Goal: Information Seeking & Learning: Compare options

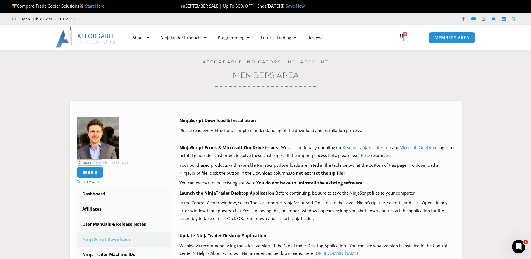
drag, startPoint x: 82, startPoint y: 5, endPoint x: 13, endPoint y: 5, distance: 69.1
click at [13, 5] on span "Compare Trade Copier Solutions Start Here" at bounding box center [58, 6] width 92 height 6
copy span "Compare Trade Copier Solutions"
click at [84, 6] on img at bounding box center [81, 6] width 4 height 4
click at [84, 5] on img at bounding box center [81, 6] width 4 height 4
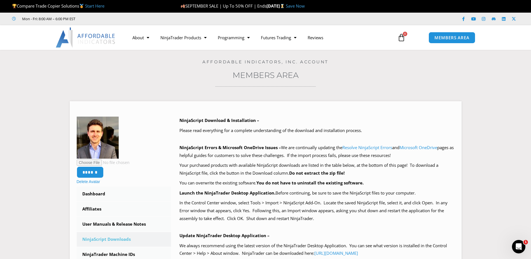
drag, startPoint x: 82, startPoint y: 7, endPoint x: 86, endPoint y: 6, distance: 3.5
click at [86, 6] on span "Compare Trade Copier Solutions Start Here" at bounding box center [58, 6] width 92 height 6
copy span "Compare Trade Copier Solutions"
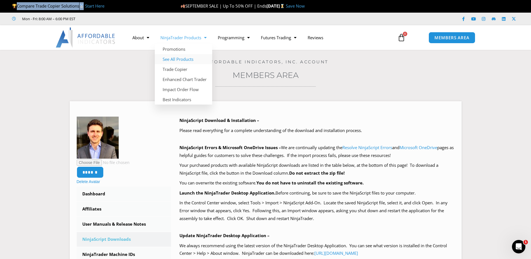
click at [181, 60] on link "See All Products" at bounding box center [183, 59] width 57 height 10
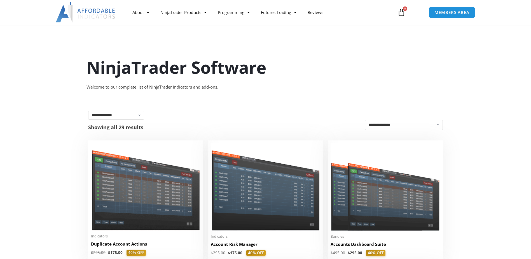
scroll to position [28, 0]
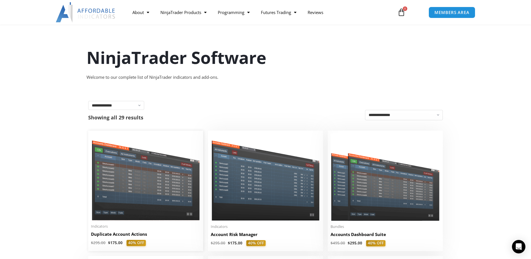
click at [156, 186] on img at bounding box center [145, 176] width 109 height 87
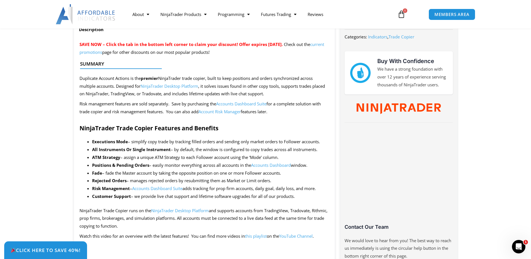
scroll to position [224, 0]
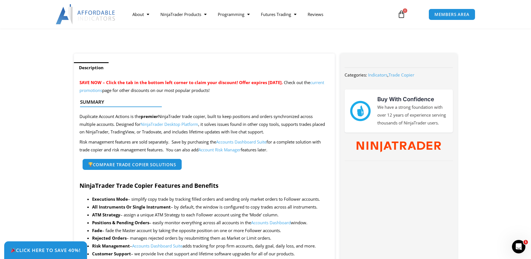
scroll to position [196, 0]
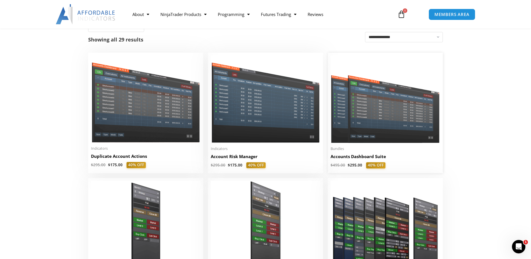
scroll to position [140, 0]
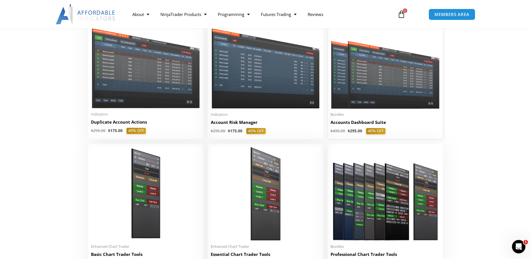
click at [420, 77] on img at bounding box center [385, 64] width 109 height 87
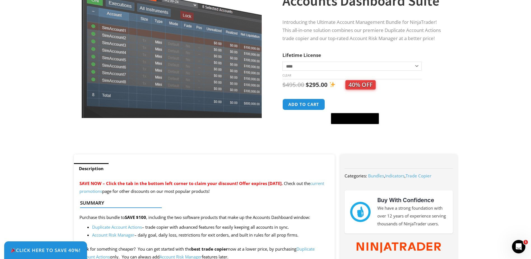
scroll to position [168, 0]
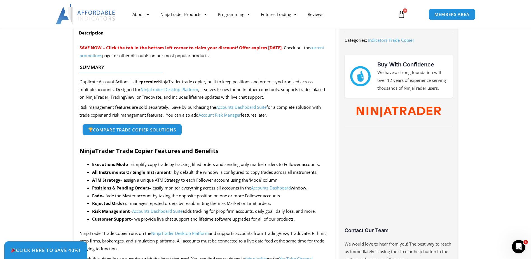
scroll to position [224, 0]
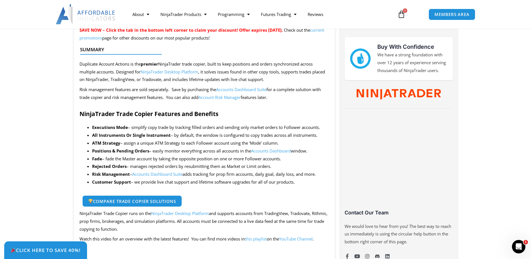
scroll to position [252, 0]
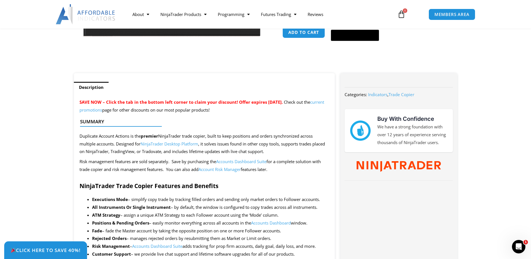
scroll to position [56, 0]
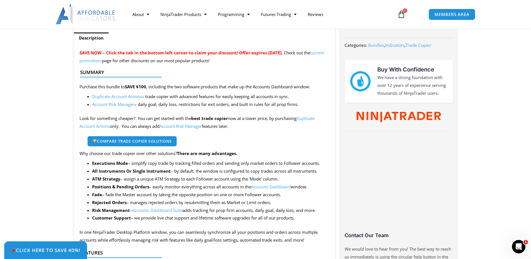
scroll to position [206, 0]
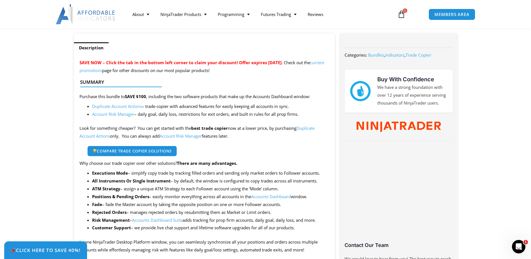
click at [141, 149] on span "Compare Trade Copier Solutions" at bounding box center [131, 151] width 79 height 4
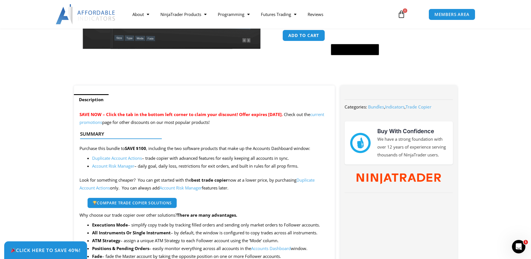
scroll to position [150, 0]
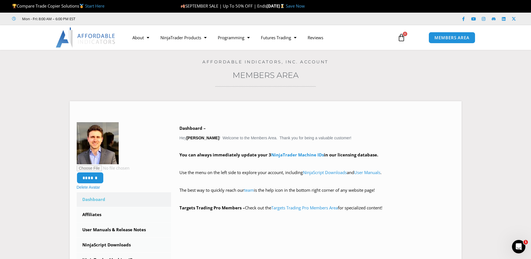
click at [104, 7] on link "Start Here" at bounding box center [94, 6] width 19 height 6
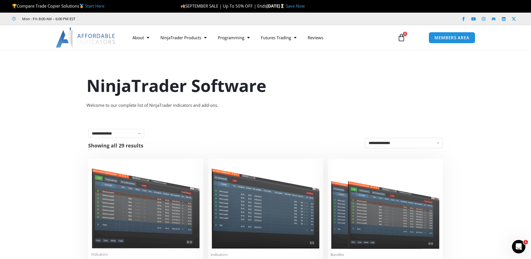
click at [93, 6] on link "Start Here" at bounding box center [94, 6] width 19 height 6
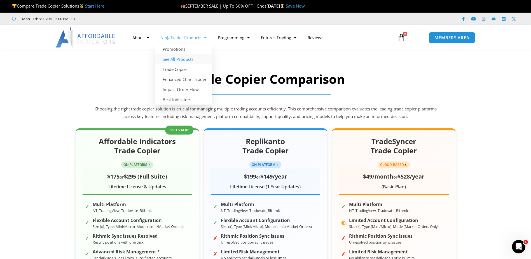
click at [175, 61] on link "See All Products" at bounding box center [183, 59] width 57 height 10
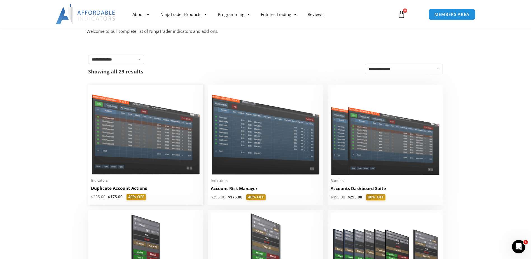
scroll to position [84, 0]
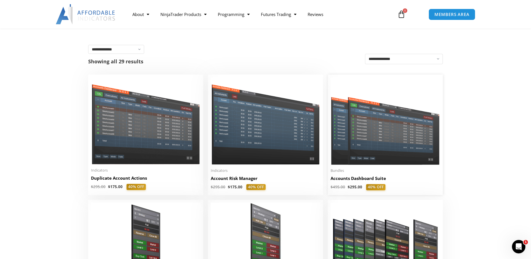
click at [356, 130] on img at bounding box center [385, 120] width 109 height 87
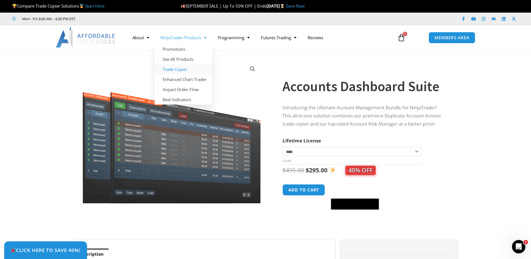
click at [172, 69] on link "Trade Copier" at bounding box center [183, 69] width 57 height 10
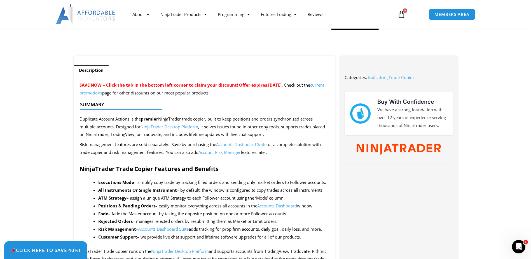
scroll to position [168, 0]
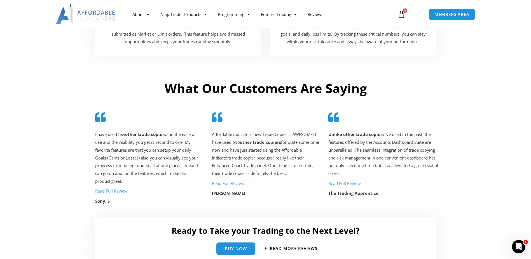
scroll to position [1148, 0]
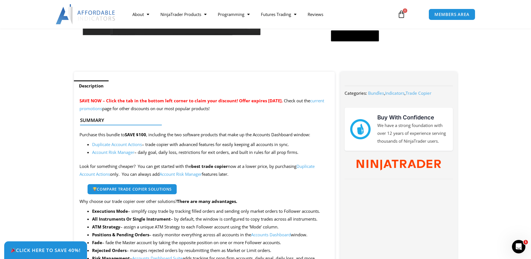
click at [157, 187] on span "Compare Trade Copier Solutions" at bounding box center [131, 189] width 79 height 4
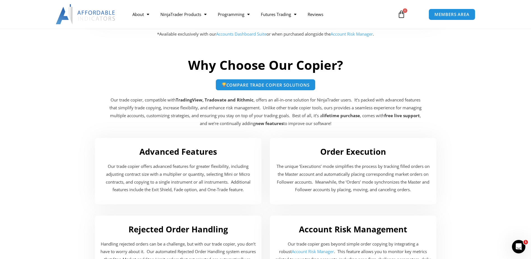
scroll to position [840, 0]
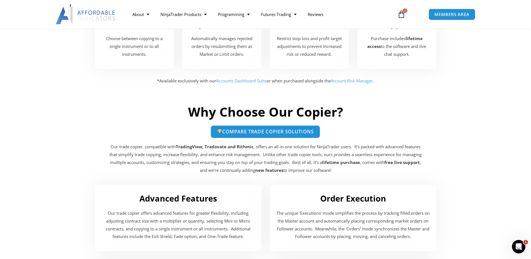
click at [248, 130] on span "Compare Trade Copier Solutions" at bounding box center [265, 131] width 97 height 5
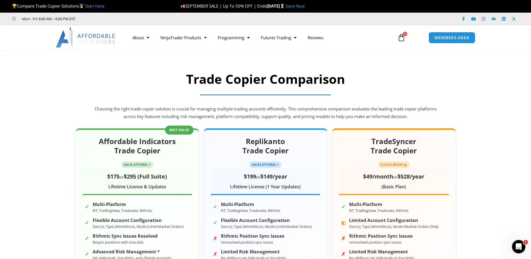
click at [75, 37] on img at bounding box center [86, 37] width 60 height 20
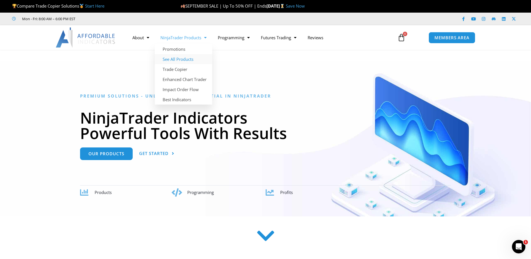
click at [188, 57] on link "See All Products" at bounding box center [183, 59] width 57 height 10
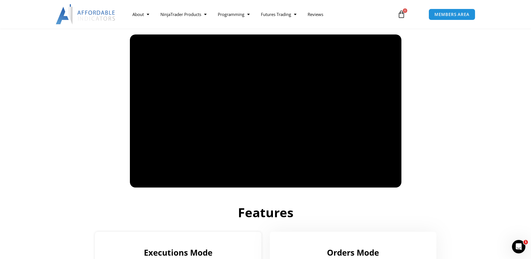
scroll to position [386, 0]
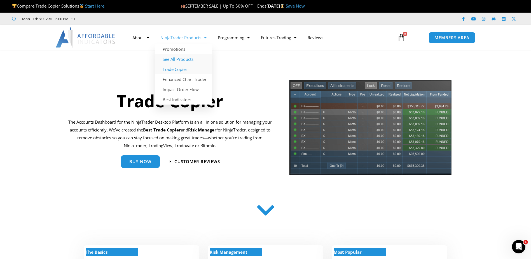
click at [191, 59] on link "See All Products" at bounding box center [183, 59] width 57 height 10
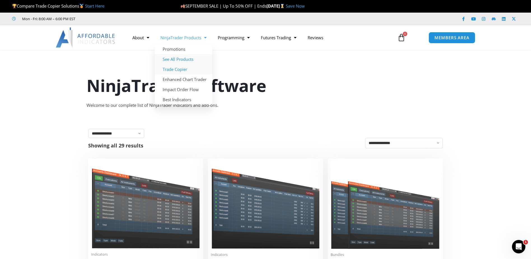
click at [191, 67] on link "Trade Copier" at bounding box center [183, 69] width 57 height 10
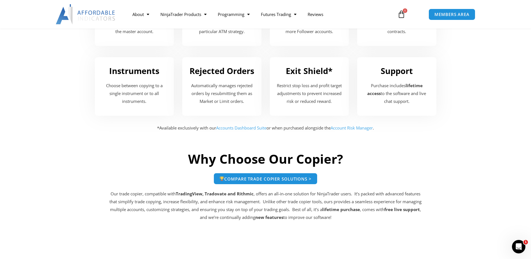
scroll to position [840, 0]
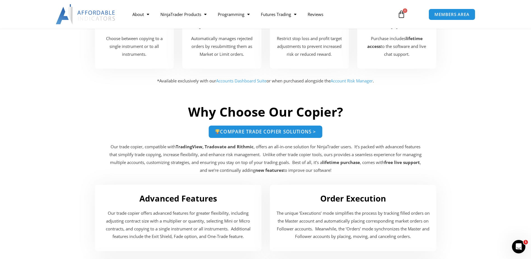
click at [254, 131] on span "Compare Trade Copier Solutions >" at bounding box center [265, 131] width 101 height 5
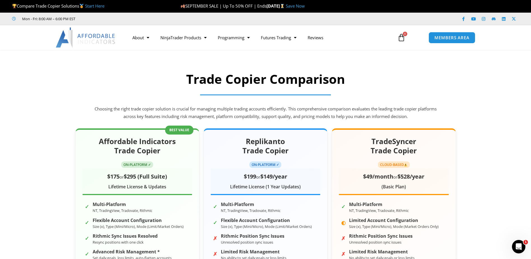
click at [305, 6] on link "Save Now" at bounding box center [295, 6] width 19 height 6
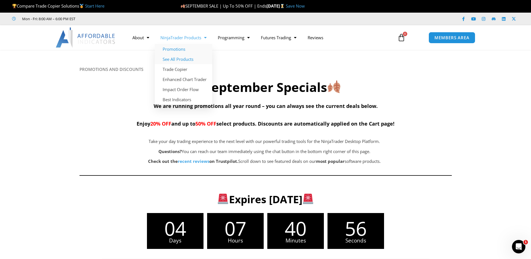
click at [194, 59] on link "See All Products" at bounding box center [183, 59] width 57 height 10
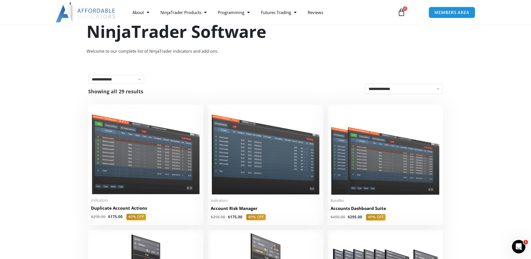
scroll to position [56, 0]
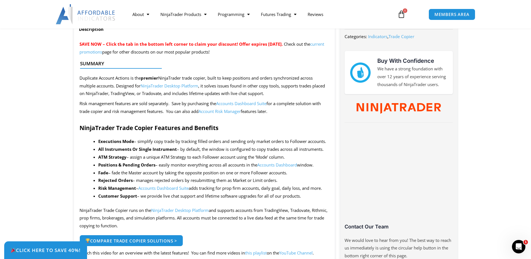
scroll to position [168, 0]
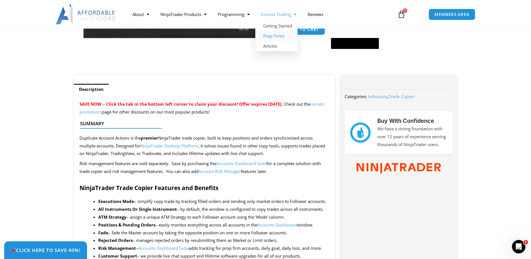
click at [278, 37] on link "Prop Firms" at bounding box center [276, 36] width 42 height 10
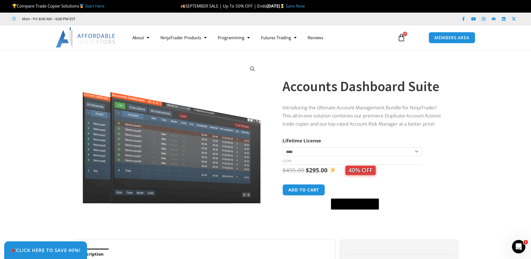
click at [96, 4] on link "Start Here" at bounding box center [94, 6] width 19 height 6
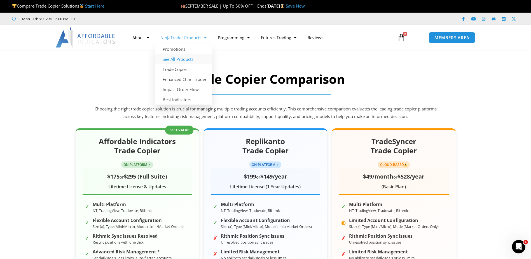
click at [181, 60] on link "See All Products" at bounding box center [183, 59] width 57 height 10
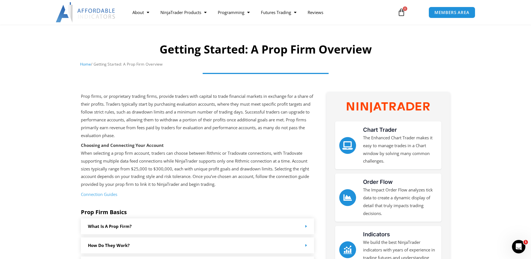
click at [107, 193] on link "Connection Guides" at bounding box center [99, 194] width 36 height 6
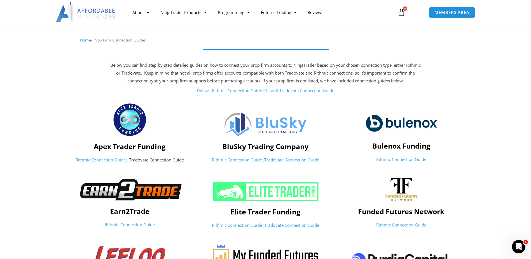
scroll to position [28, 0]
